Goal: Task Accomplishment & Management: Manage account settings

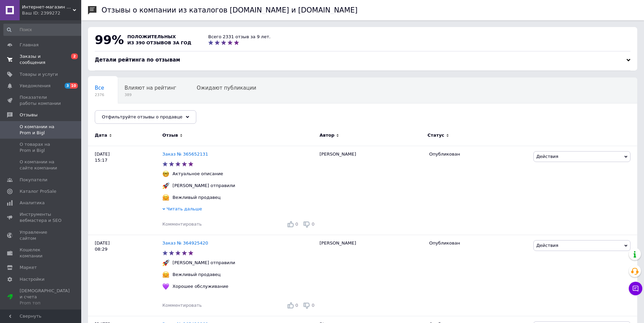
click at [30, 55] on span "Заказы и сообщения" at bounding box center [41, 59] width 43 height 12
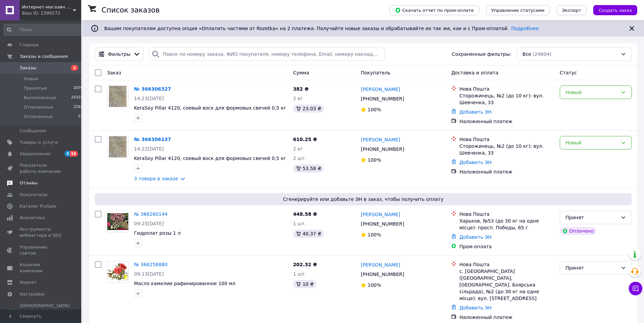
click at [23, 186] on span "Отзывы" at bounding box center [29, 183] width 18 height 6
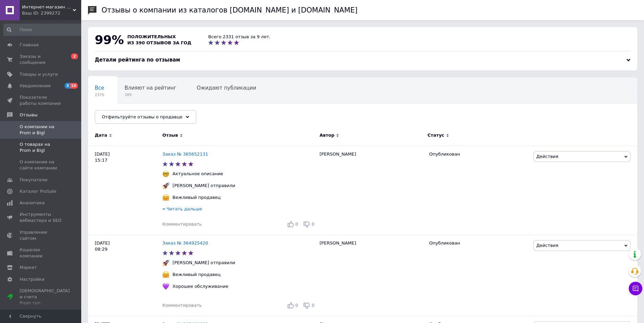
click at [53, 142] on span "О товарах на Prom и Bigl" at bounding box center [41, 148] width 43 height 12
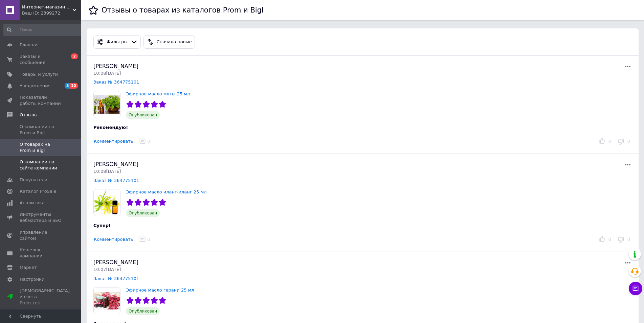
click at [62, 163] on span "О компании на сайте компании" at bounding box center [41, 165] width 43 height 12
